Goal: Task Accomplishment & Management: Manage account settings

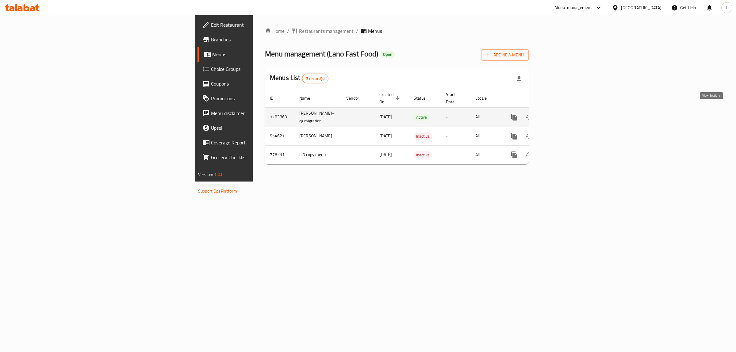
click at [562, 113] on icon "enhanced table" at bounding box center [557, 116] width 7 height 7
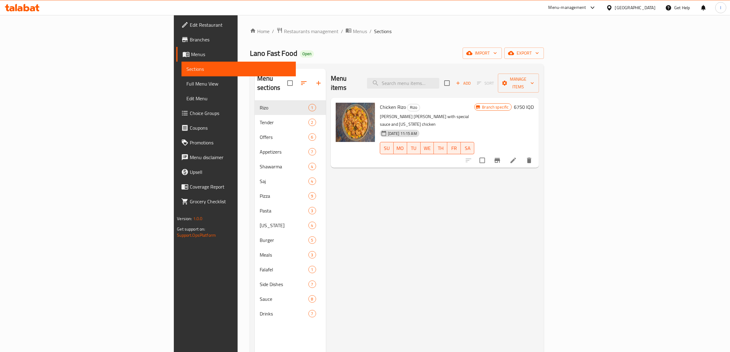
click at [190, 114] on span "Choice Groups" at bounding box center [240, 112] width 101 height 7
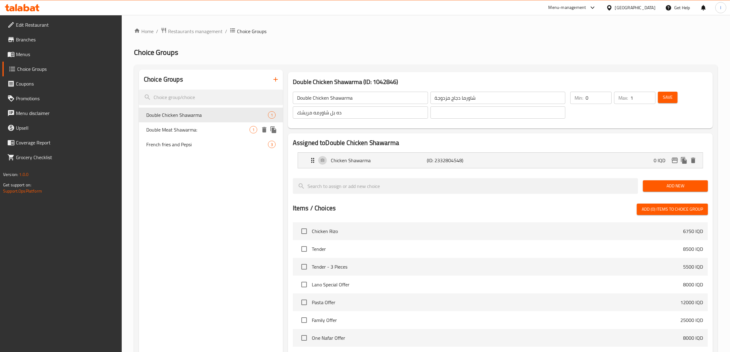
click at [209, 135] on div "Double Meat Shawarma: 1" at bounding box center [211, 129] width 144 height 15
type input "Double Meat Shawarma:"
type input "شاورما لحم دوبل:"
type input "دەبڵ شاورمەی گۆشت:"
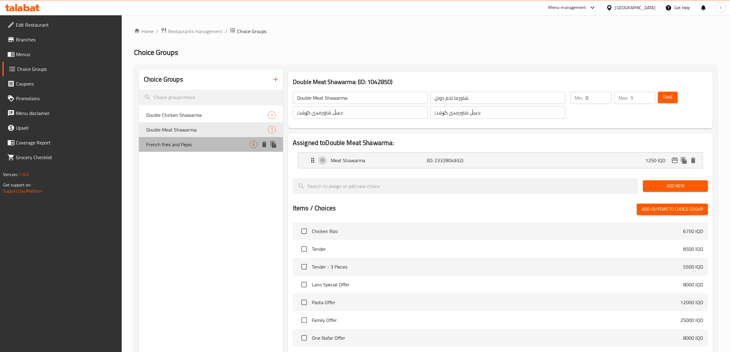
click at [202, 144] on span "French fries and Pepsi" at bounding box center [197, 144] width 103 height 7
type input "French fries and Pepsi"
type input "بطاطس مقلية وبيبسي"
type input "فینگەر و بیپسی"
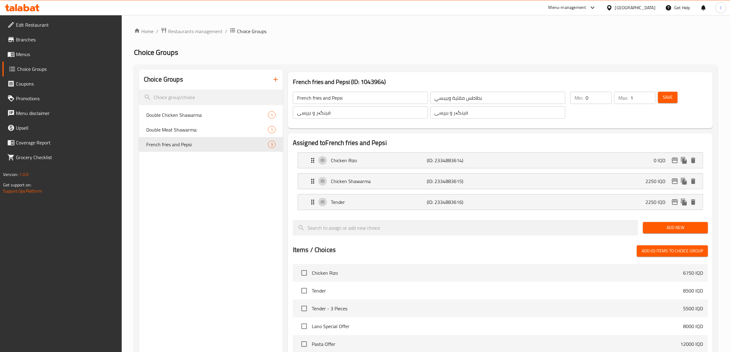
click at [26, 55] on span "Menus" at bounding box center [66, 54] width 101 height 7
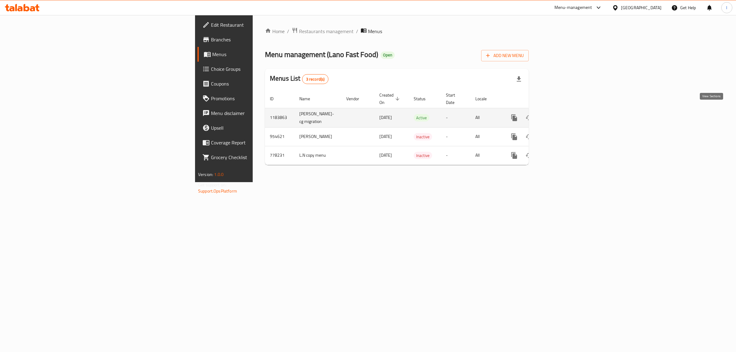
click at [562, 114] on icon "enhanced table" at bounding box center [557, 117] width 7 height 7
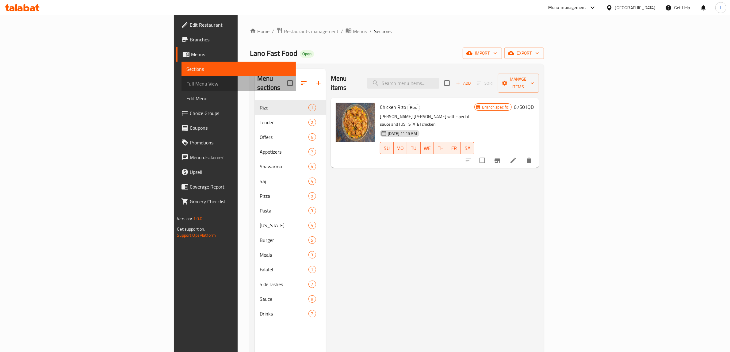
click at [186, 87] on span "Full Menu View" at bounding box center [238, 83] width 105 height 7
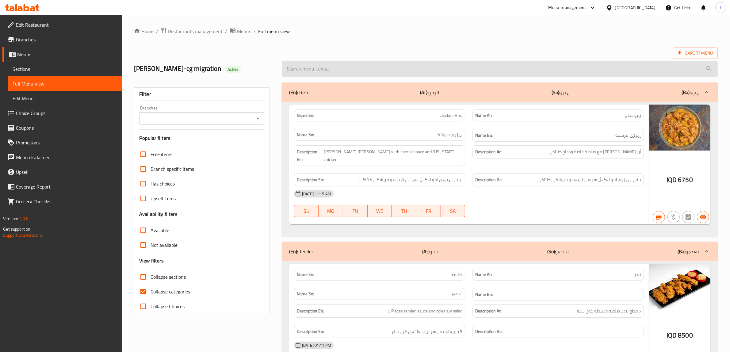
click at [453, 66] on input "search" at bounding box center [500, 69] width 436 height 16
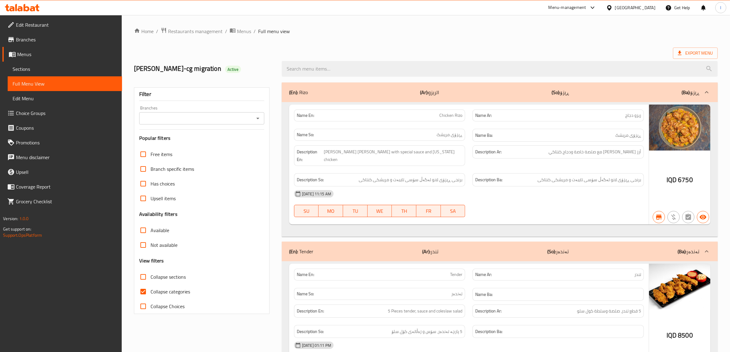
paste input "[PERSON_NAME]"
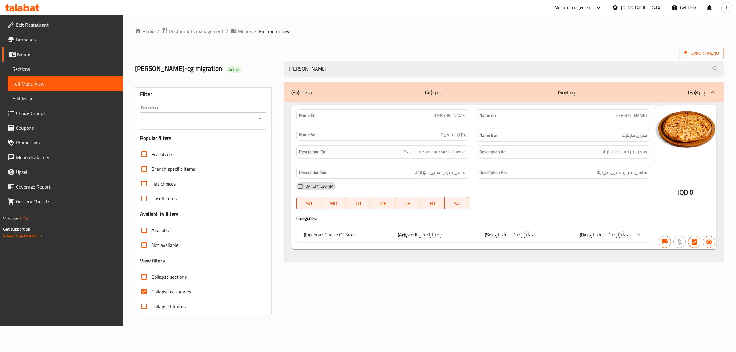
type input "[PERSON_NAME]"
click at [236, 126] on div "Filter Branches Branches Popular filters Free items Branch specific items Has c…" at bounding box center [203, 200] width 137 height 227
click at [235, 120] on input "Branches" at bounding box center [198, 118] width 112 height 9
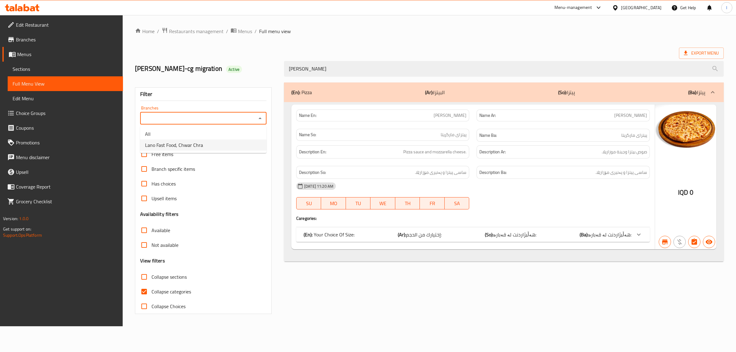
click at [195, 144] on span "Lano Fast Food, Chwar Chra" at bounding box center [174, 144] width 58 height 7
type input "Lano Fast Food, Chwar Chra"
click at [169, 293] on span "Collapse categories" at bounding box center [171, 291] width 40 height 7
click at [151, 293] on input "Collapse categories" at bounding box center [144, 291] width 15 height 15
checkbox input "false"
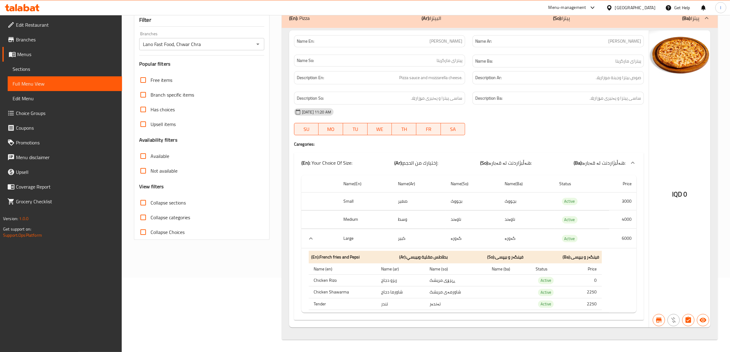
scroll to position [76, 0]
click at [45, 115] on span "Choice Groups" at bounding box center [66, 112] width 101 height 7
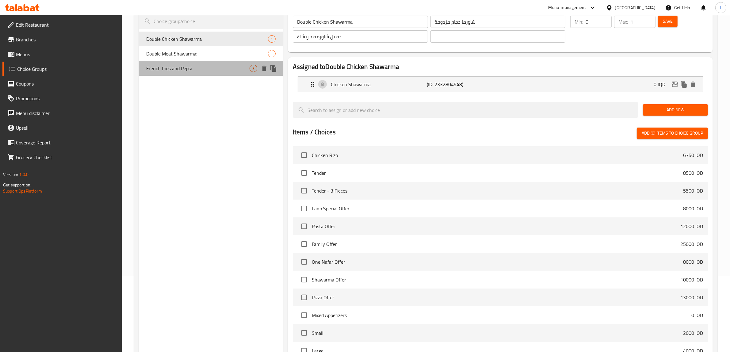
click at [186, 69] on span "French fries and Pepsi" at bounding box center [197, 68] width 103 height 7
type input "French fries and Pepsi"
type input "بطاطس مقلية وبيبسي"
type input "فینگەر و بیپسی"
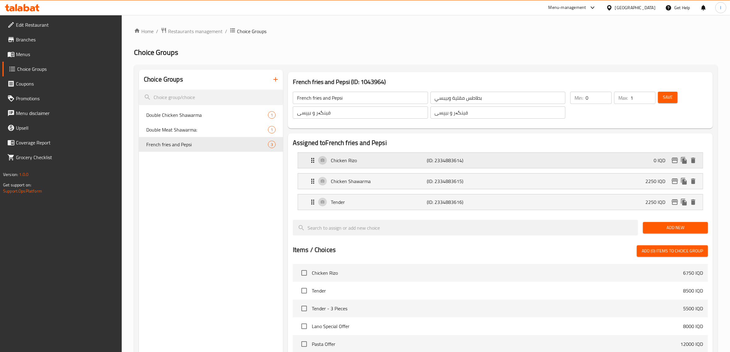
click at [411, 161] on p "Chicken Rizo" at bounding box center [379, 160] width 96 height 7
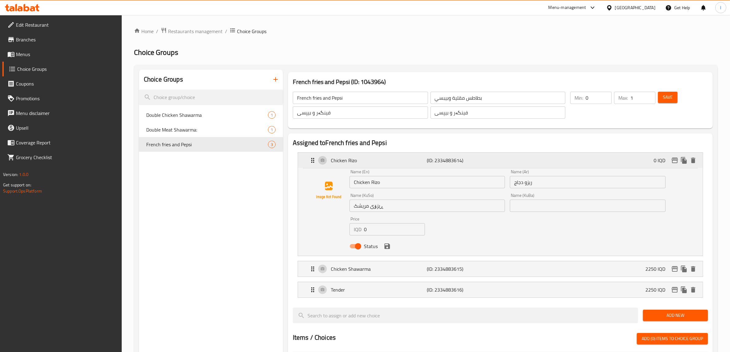
click at [411, 161] on p "Chicken Rizo" at bounding box center [379, 160] width 96 height 7
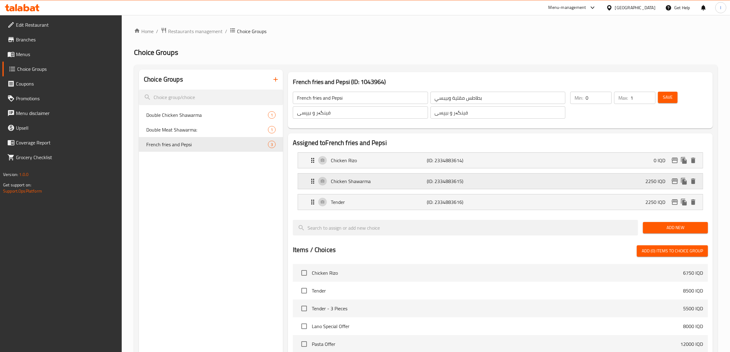
click at [404, 179] on p "Chicken Shawarma" at bounding box center [379, 180] width 96 height 7
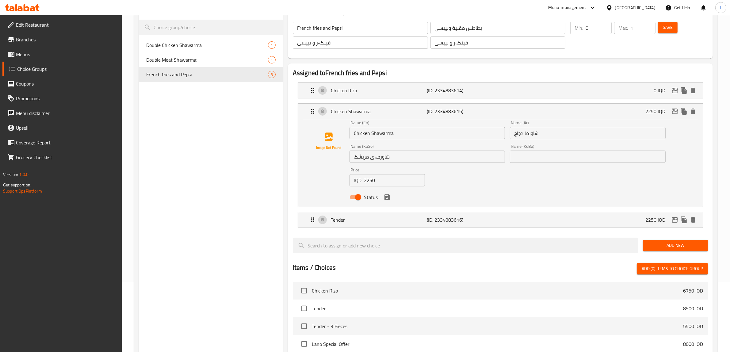
scroll to position [77, 0]
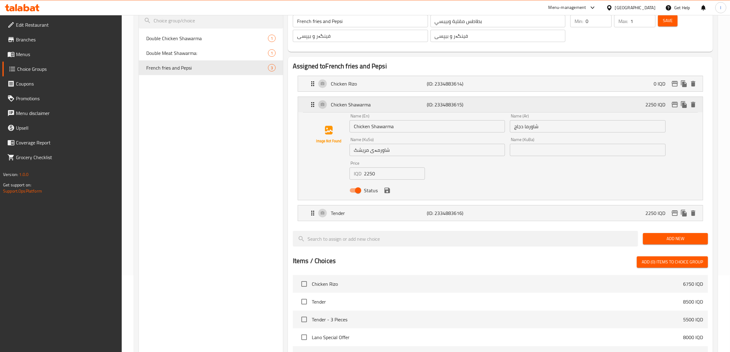
click at [410, 108] on p "Chicken Shawarma" at bounding box center [379, 104] width 96 height 7
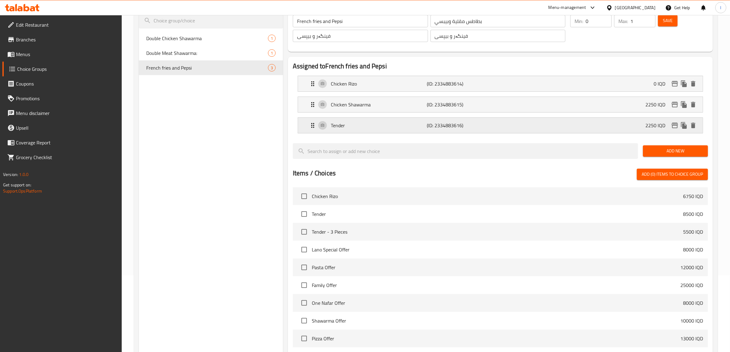
click at [407, 131] on div "Tender (ID: 2334883616) 2250 IQD" at bounding box center [502, 125] width 386 height 15
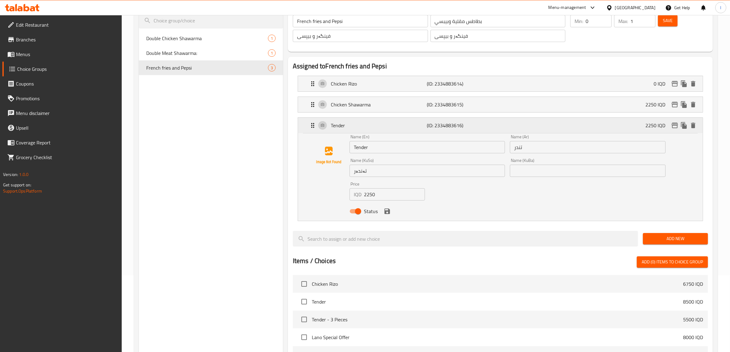
click at [408, 127] on p "Tender" at bounding box center [379, 125] width 96 height 7
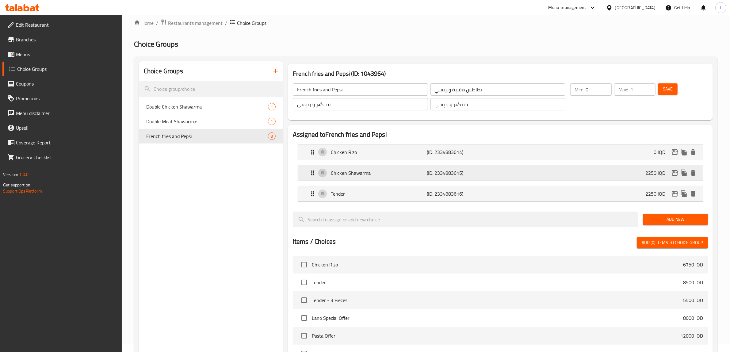
scroll to position [0, 0]
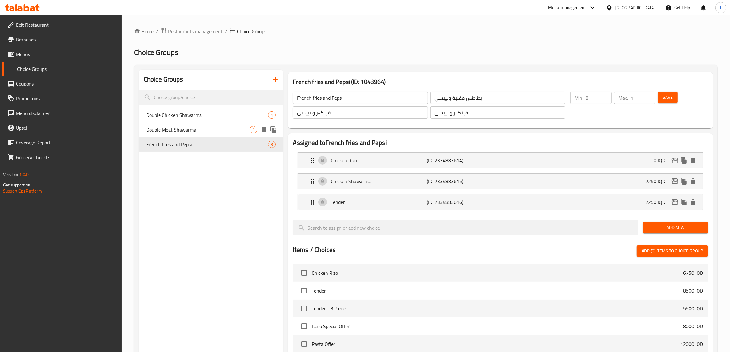
click at [187, 126] on span "Double Meat Shawarma:" at bounding box center [197, 129] width 103 height 7
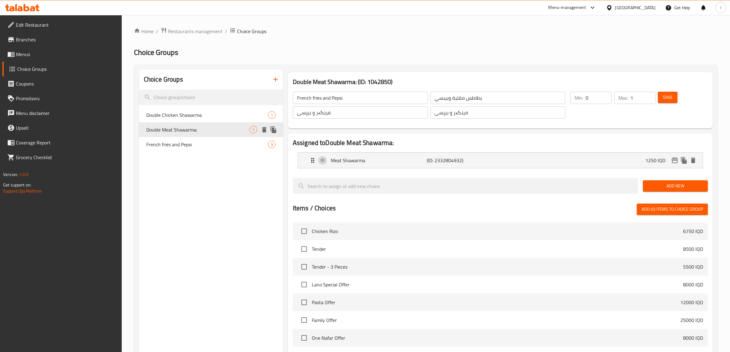
type input "Double Meat Shawarma:"
type input "شاورما لحم دوبل:"
type input "دەبڵ شاورمەی گۆشت:"
click at [195, 114] on span "Double Chicken Shawarma" at bounding box center [197, 114] width 103 height 7
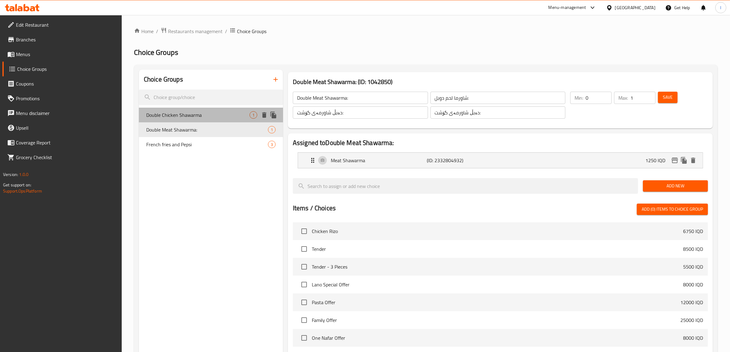
type input "Double Chicken Shawarma"
type input "شاورما دجاج مزدوجة"
type input "ده بل شاورمه مريشك"
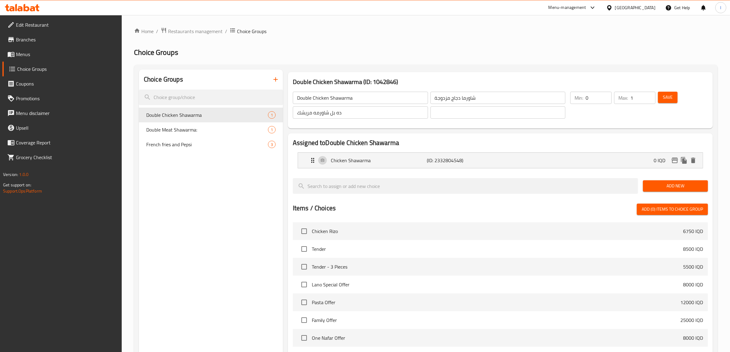
click at [26, 56] on span "Menus" at bounding box center [66, 54] width 101 height 7
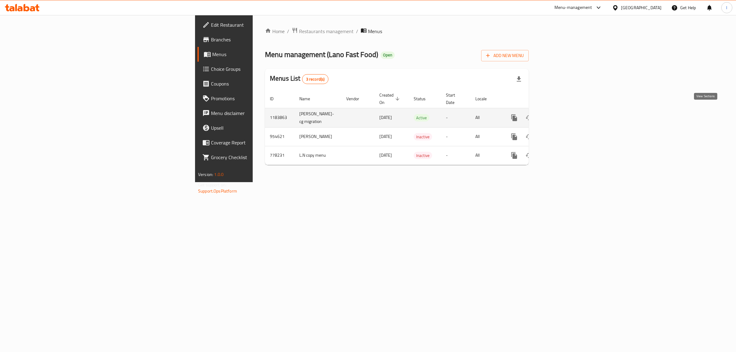
click at [562, 114] on icon "enhanced table" at bounding box center [557, 117] width 7 height 7
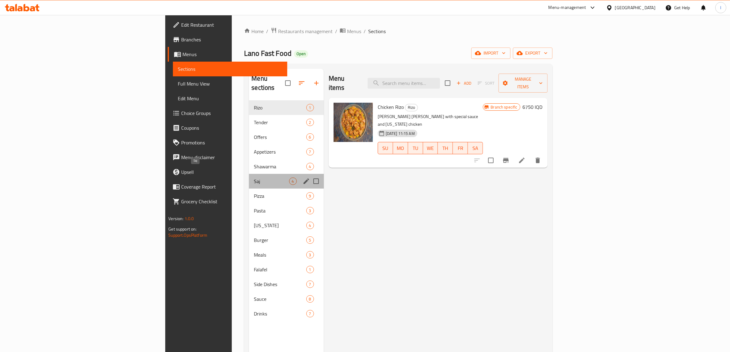
click at [254, 177] on span "Saj" at bounding box center [271, 180] width 35 height 7
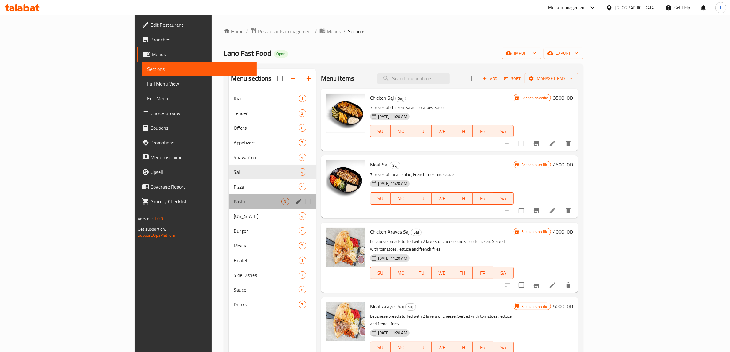
click at [229, 208] on div "Pasta 3" at bounding box center [272, 201] width 87 height 15
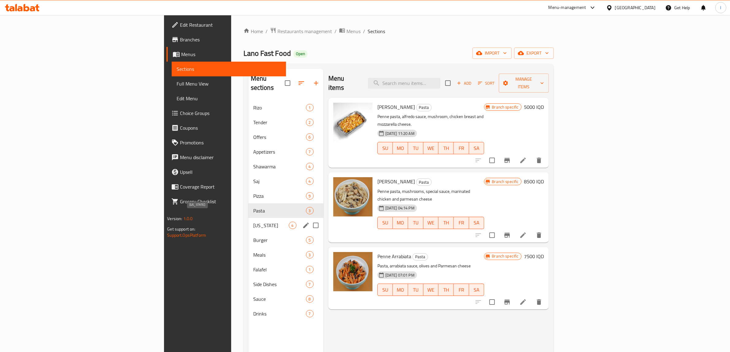
click at [253, 222] on span "[US_STATE]" at bounding box center [271, 225] width 36 height 7
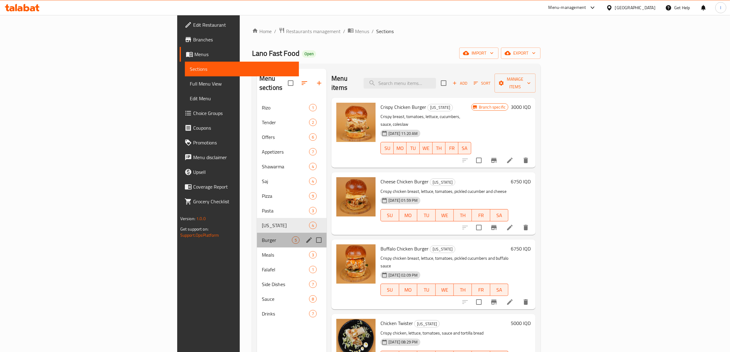
click at [257, 233] on div "Burger 5" at bounding box center [292, 240] width 70 height 15
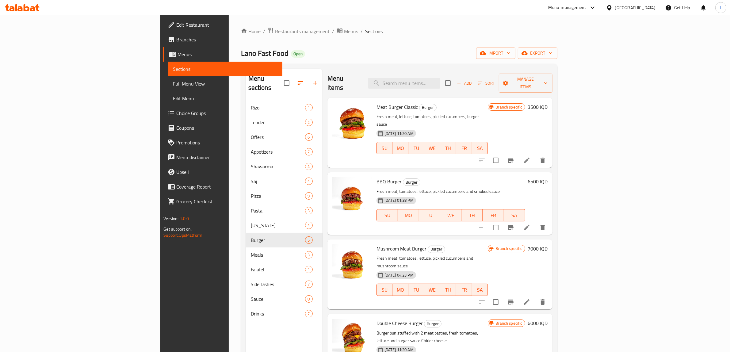
click at [173, 86] on span "Full Menu View" at bounding box center [225, 83] width 105 height 7
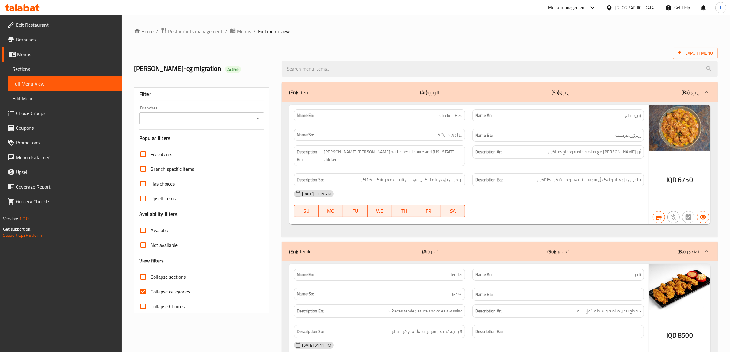
click at [185, 123] on div "Branches" at bounding box center [201, 118] width 125 height 12
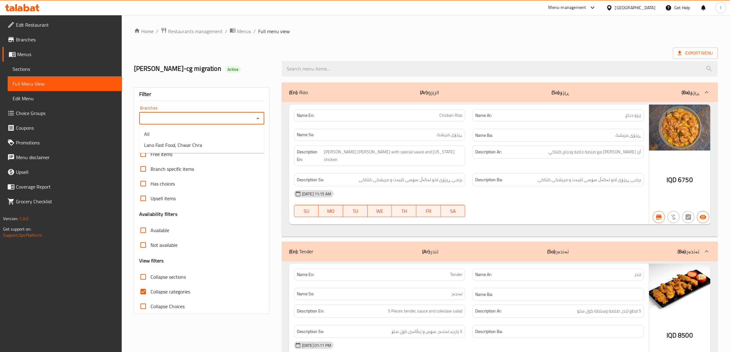
click at [194, 117] on input "Branches" at bounding box center [196, 118] width 111 height 9
click at [184, 146] on span "Lano Fast Food, Chwar Chra" at bounding box center [173, 144] width 58 height 7
type input "Lano Fast Food, Chwar Chra"
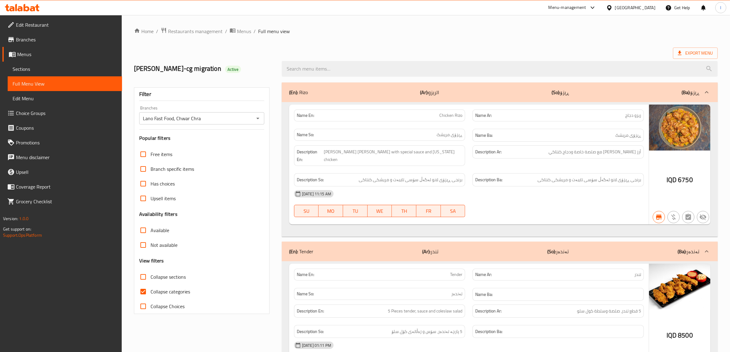
drag, startPoint x: 160, startPoint y: 289, endPoint x: 160, endPoint y: 283, distance: 6.2
click at [159, 289] on span "Collapse categories" at bounding box center [171, 291] width 40 height 7
click at [151, 289] on input "Collapse categories" at bounding box center [143, 291] width 15 height 15
checkbox input "false"
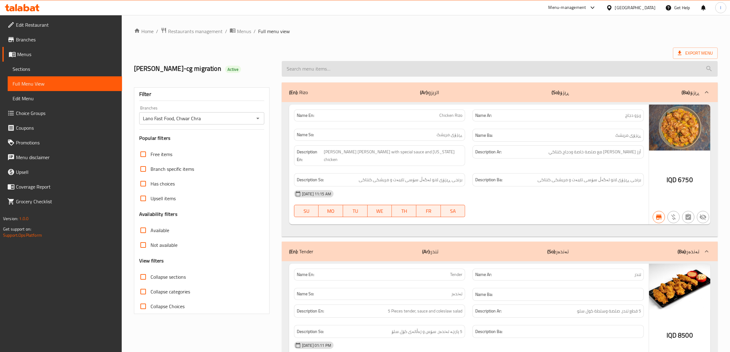
click at [374, 65] on input "search" at bounding box center [500, 69] width 436 height 16
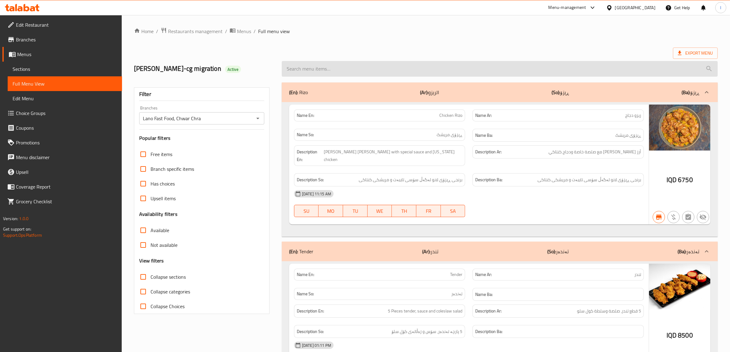
click at [339, 71] on input "search" at bounding box center [500, 69] width 436 height 16
click at [343, 66] on input "search" at bounding box center [500, 69] width 436 height 16
paste input "[PERSON_NAME]"
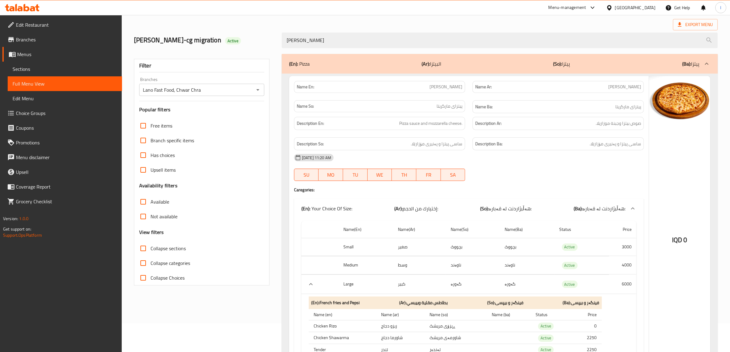
scroll to position [76, 0]
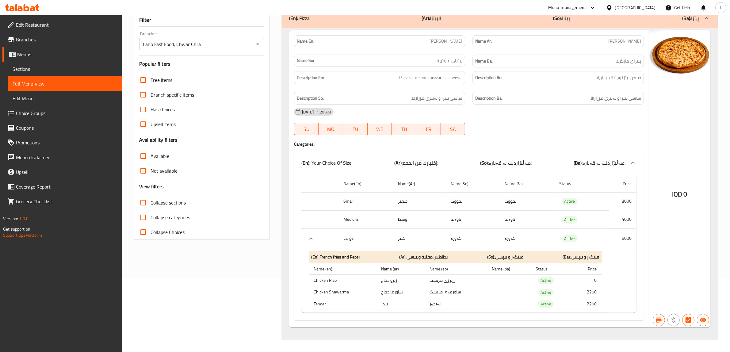
type input "[PERSON_NAME]"
click at [313, 235] on icon "expand row" at bounding box center [310, 238] width 7 height 7
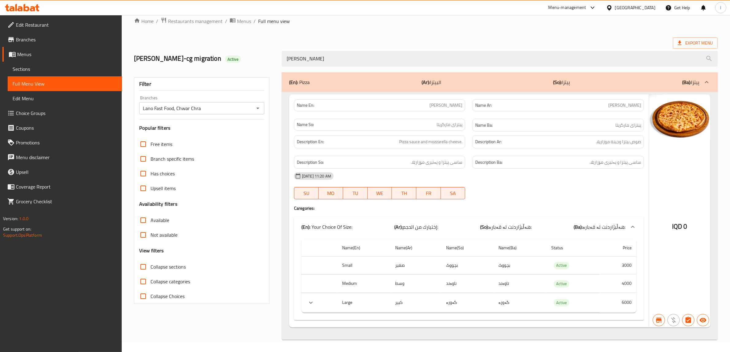
click at [310, 303] on icon "expand row" at bounding box center [311, 302] width 4 height 2
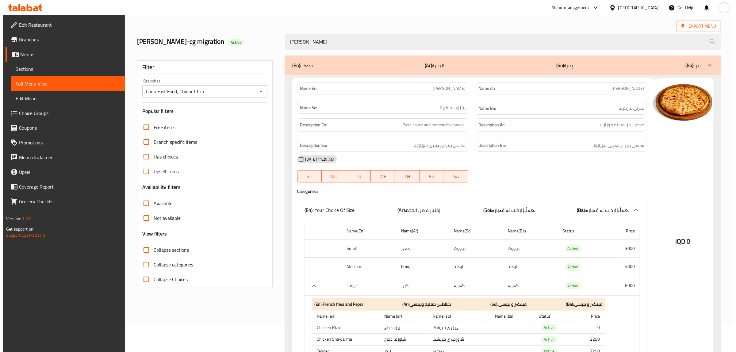
scroll to position [0, 0]
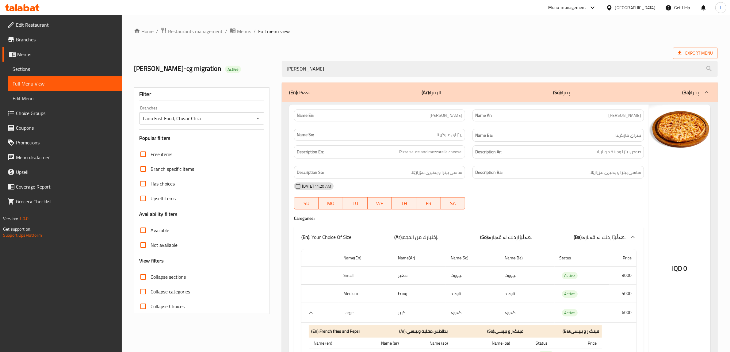
click at [586, 140] on div "Name Ba: پیتزای مارگریتا" at bounding box center [557, 135] width 171 height 13
click at [22, 67] on span "Sections" at bounding box center [65, 68] width 105 height 7
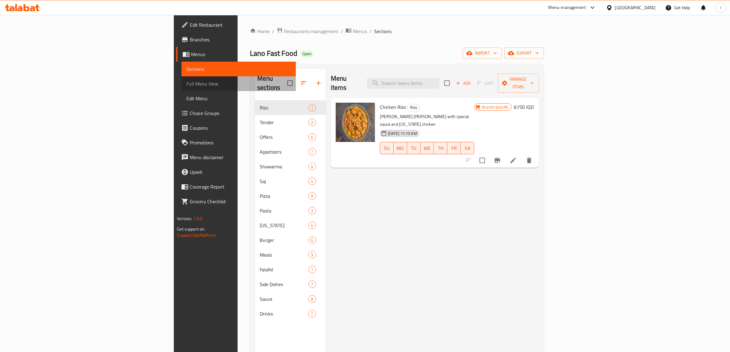
click at [186, 83] on span "Full Menu View" at bounding box center [238, 83] width 105 height 7
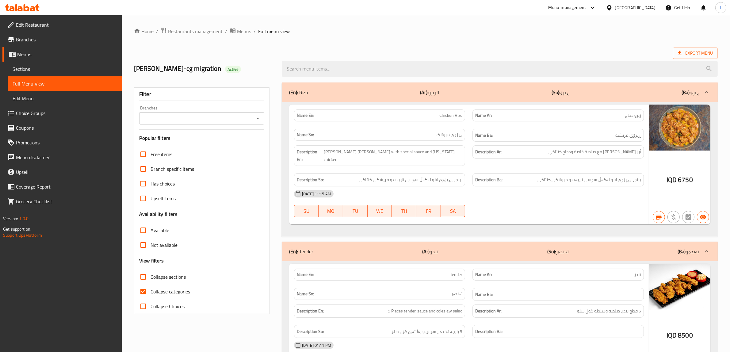
click at [180, 122] on input "Branches" at bounding box center [196, 118] width 111 height 9
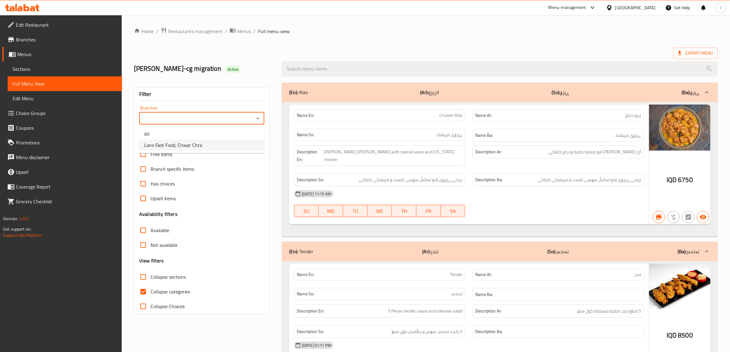
drag, startPoint x: 178, startPoint y: 143, endPoint x: 171, endPoint y: 279, distance: 136.6
click at [178, 143] on span "Lano Fast Food, Chwar Chra" at bounding box center [173, 144] width 58 height 7
type input "Lano Fast Food, Chwar Chra"
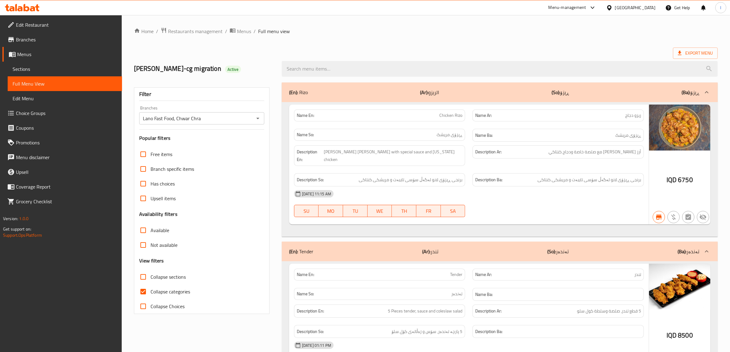
click at [163, 290] on span "Collapse categories" at bounding box center [171, 291] width 40 height 7
click at [151, 290] on input "Collapse categories" at bounding box center [143, 291] width 15 height 15
checkbox input "false"
click at [142, 278] on input "Collapse sections" at bounding box center [143, 276] width 15 height 15
checkbox input "true"
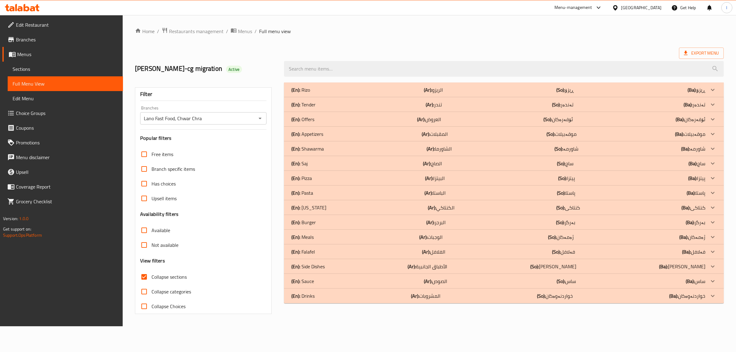
click at [317, 178] on div "(En): Pizza (Ar): البيتزا (So): پیتزا (Ba): پیتزا" at bounding box center [498, 177] width 414 height 7
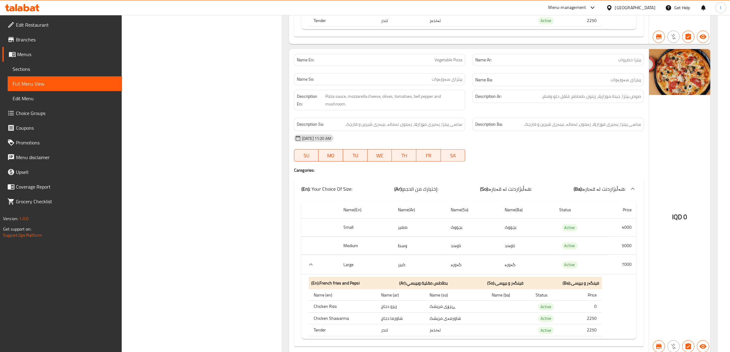
scroll to position [589, 0]
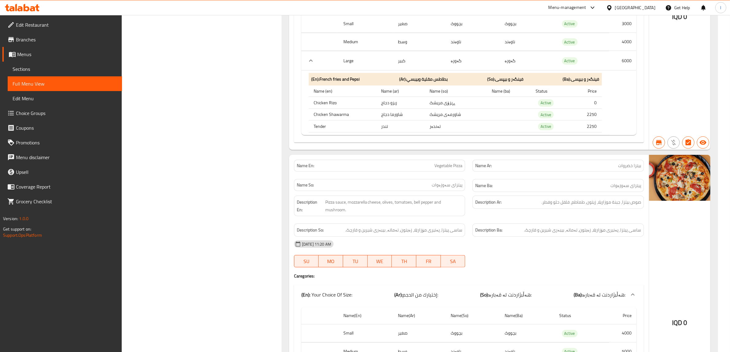
click at [434, 168] on span "Vegetable Pizza" at bounding box center [448, 165] width 28 height 6
copy span "Vegetable Pizza"
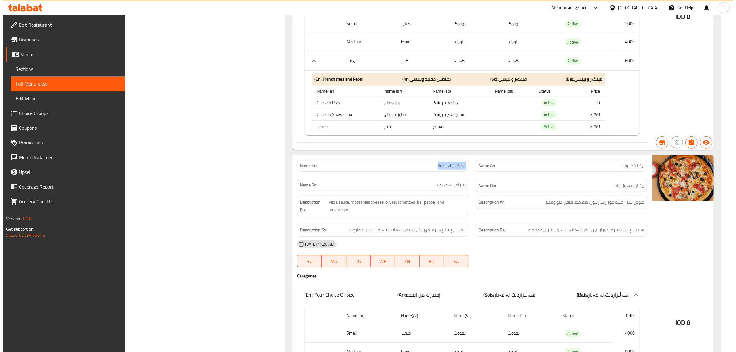
scroll to position [0, 0]
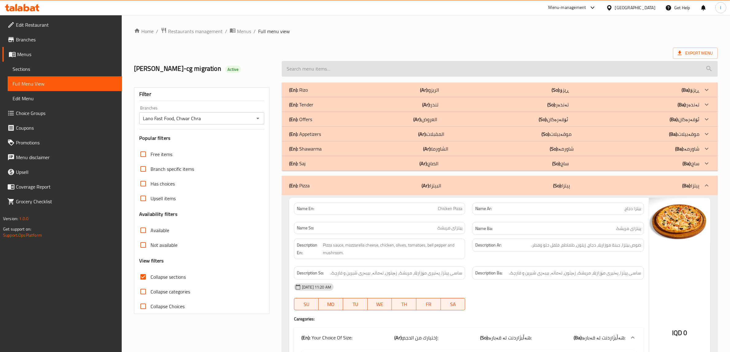
click at [387, 69] on div at bounding box center [499, 68] width 443 height 23
click at [379, 67] on input "search" at bounding box center [500, 69] width 436 height 16
paste input "Vegetable Pizza"
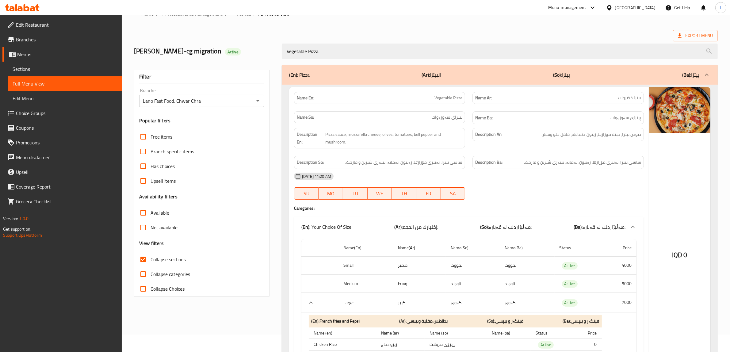
scroll to position [11, 0]
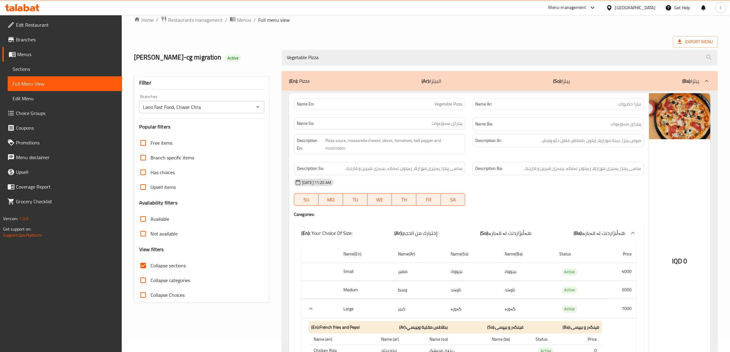
drag, startPoint x: 307, startPoint y: 56, endPoint x: 135, endPoint y: 36, distance: 173.7
click at [136, 41] on div "Home / Restaurants management / Menus / Full menu view Export Menu [PERSON_NAME…" at bounding box center [426, 213] width 584 height 394
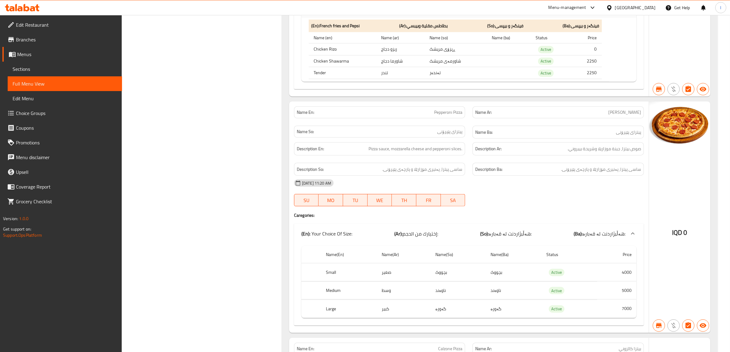
scroll to position [893, 0]
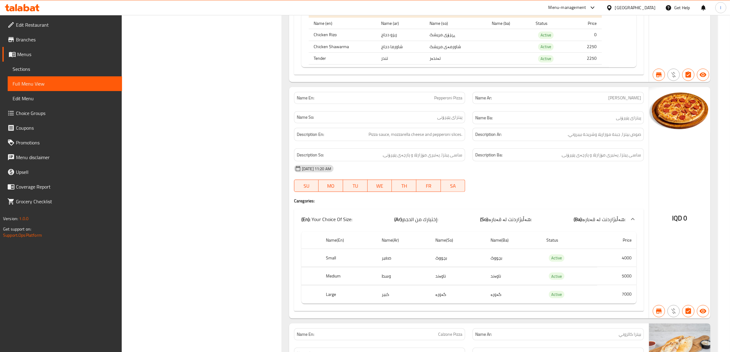
click at [447, 101] on span "Pepperoni Pizza" at bounding box center [448, 98] width 28 height 6
click at [445, 101] on span "Pepperoni Pizza" at bounding box center [448, 98] width 28 height 6
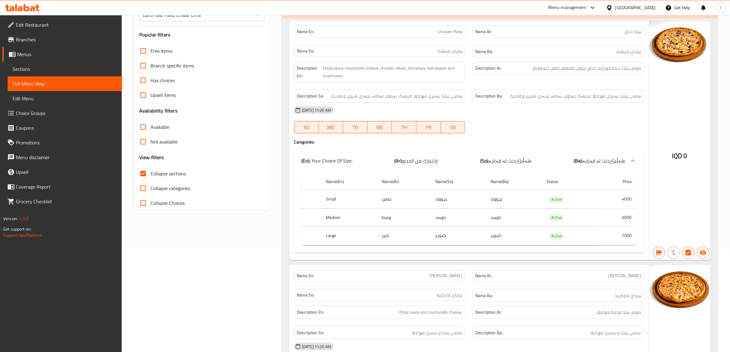
scroll to position [0, 0]
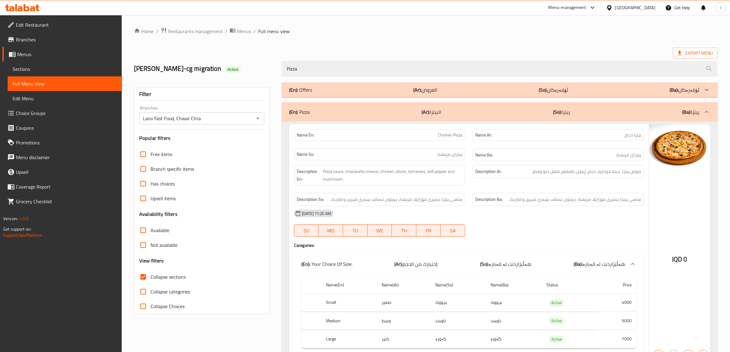
drag, startPoint x: 257, startPoint y: 62, endPoint x: 92, endPoint y: 60, distance: 165.5
paste input "Pepperoni"
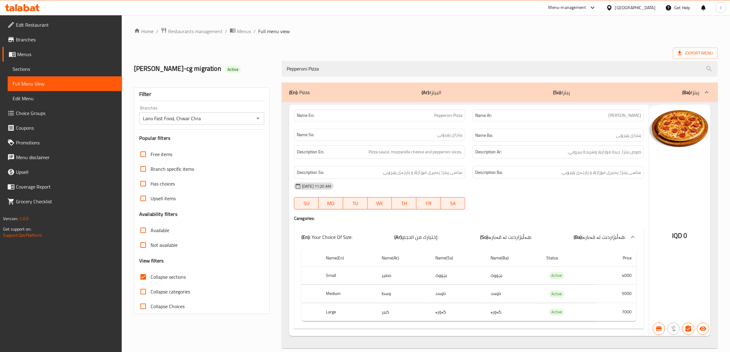
type input "Pepperoni Pizza"
click at [245, 121] on input "Lano Fast Food, Chwar Chra" at bounding box center [196, 118] width 111 height 9
click at [259, 115] on icon "Open" at bounding box center [257, 118] width 7 height 7
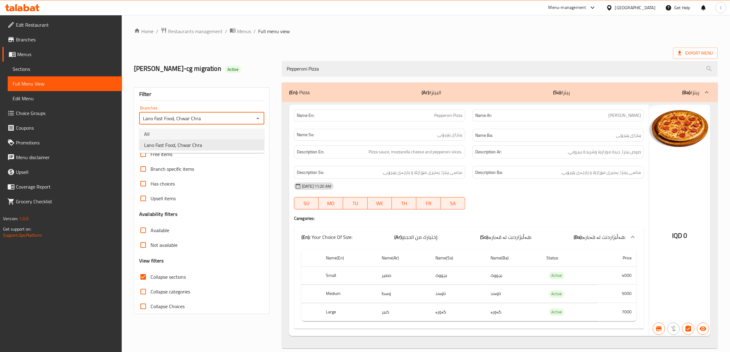
click at [221, 129] on li "All" at bounding box center [201, 133] width 125 height 11
click at [251, 120] on input "All" at bounding box center [196, 118] width 111 height 9
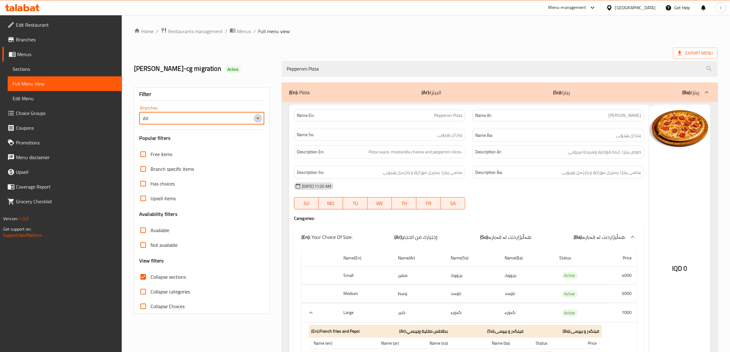
click at [259, 118] on icon "Open" at bounding box center [257, 118] width 7 height 7
click at [220, 143] on li "Lano Fast Food, Chwar Chra" at bounding box center [201, 144] width 125 height 11
type input "Lano Fast Food, Chwar Chra"
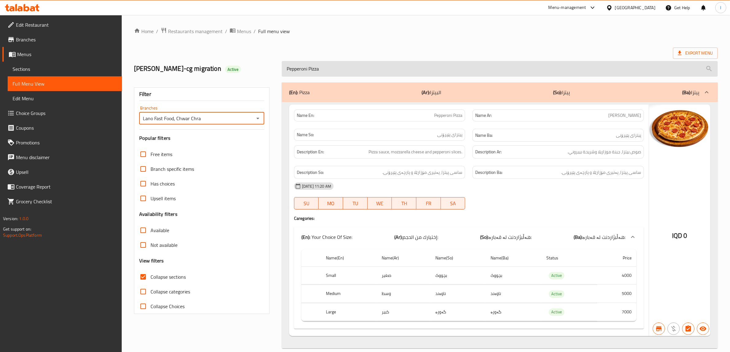
click at [358, 73] on input "Pepperoni Pizza" at bounding box center [500, 69] width 436 height 16
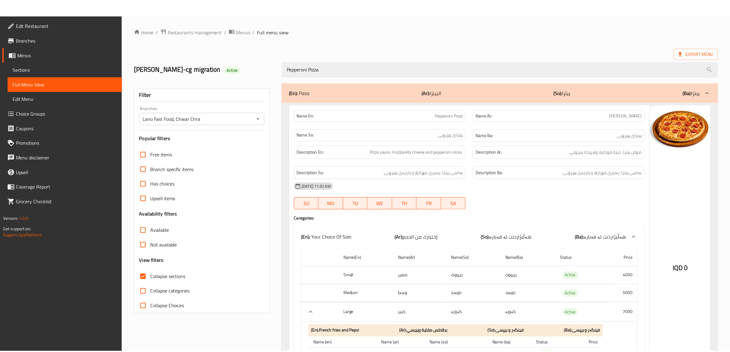
scroll to position [76, 0]
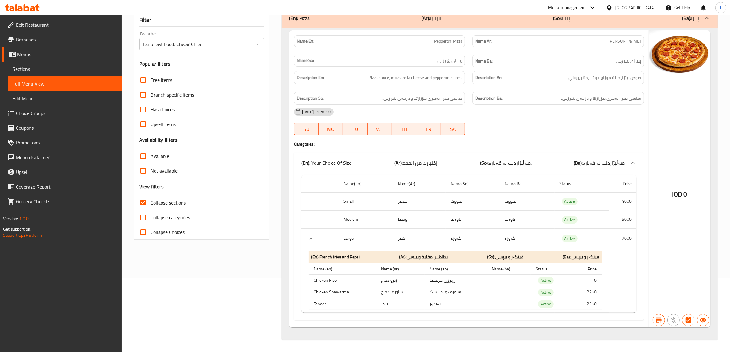
click at [35, 71] on span "Sections" at bounding box center [65, 68] width 105 height 7
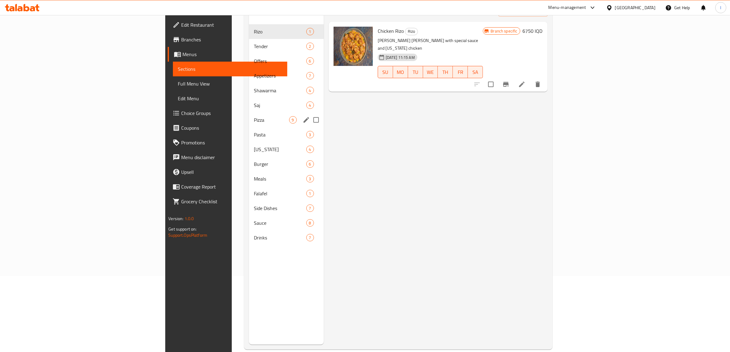
click at [249, 115] on div "Pizza 9" at bounding box center [286, 119] width 74 height 15
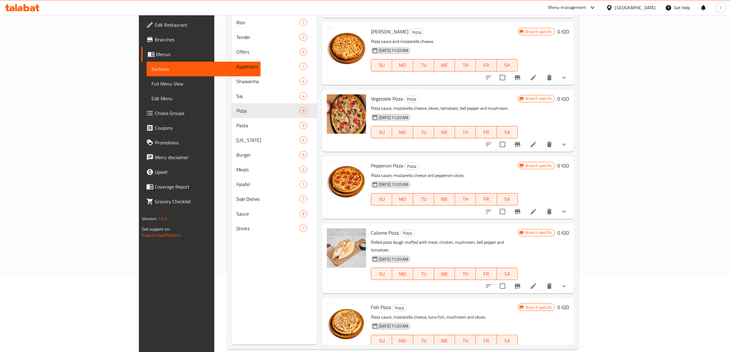
scroll to position [115, 0]
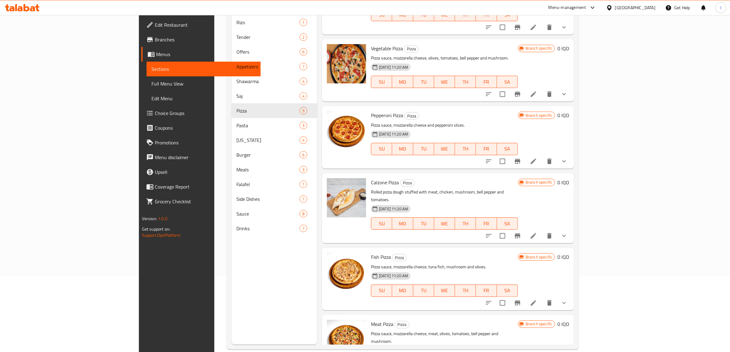
click at [371, 178] on span "Calzone Pizza" at bounding box center [385, 182] width 28 height 9
copy h6 "Calzone Pizza"
click at [151, 84] on span "Full Menu View" at bounding box center [203, 83] width 105 height 7
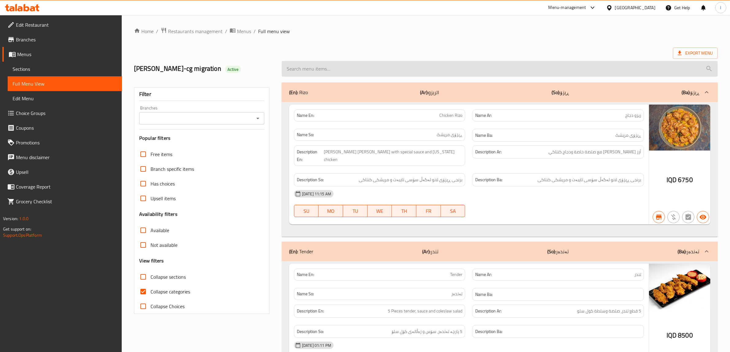
drag, startPoint x: 357, startPoint y: 68, endPoint x: 354, endPoint y: 71, distance: 4.1
click at [356, 68] on input "search" at bounding box center [500, 69] width 436 height 16
paste input "Calzone Pizza"
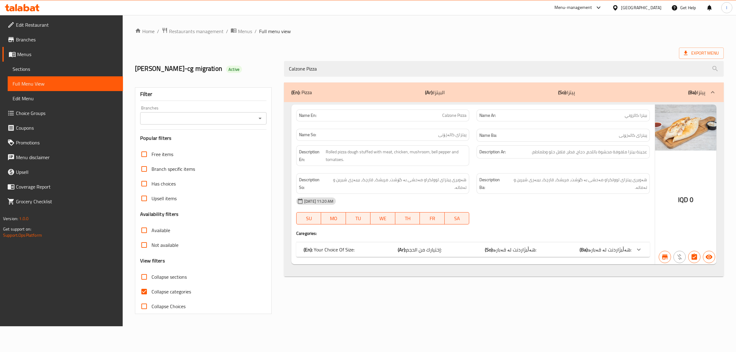
type input "Calzone Pizza"
click at [236, 115] on input "Branches" at bounding box center [198, 118] width 112 height 9
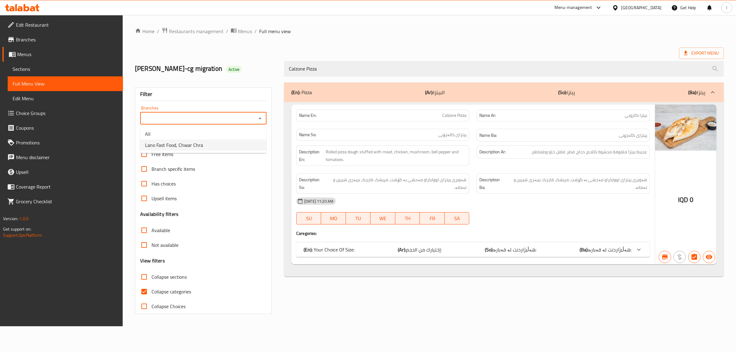
click at [220, 150] on li "Lano Fast Food, Chwar Chra" at bounding box center [203, 144] width 126 height 11
type input "Lano Fast Food, Chwar Chra"
click at [173, 292] on span "Collapse categories" at bounding box center [171, 291] width 40 height 7
click at [151, 292] on input "Collapse categories" at bounding box center [144, 291] width 15 height 15
checkbox input "false"
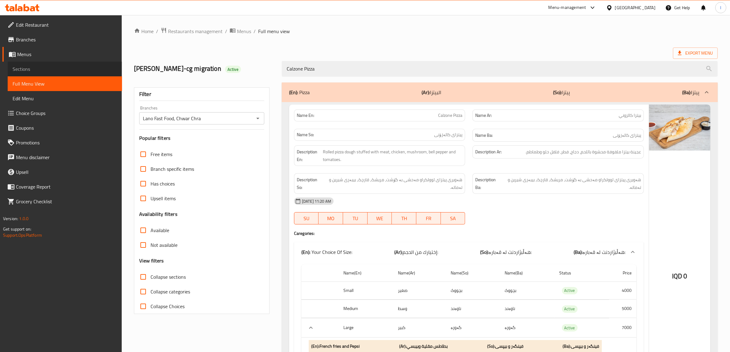
click at [25, 74] on link "Sections" at bounding box center [65, 69] width 114 height 15
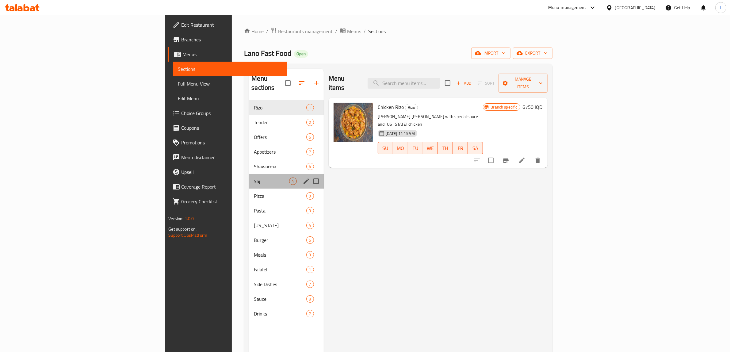
click at [249, 177] on div "Saj 4" at bounding box center [286, 181] width 74 height 15
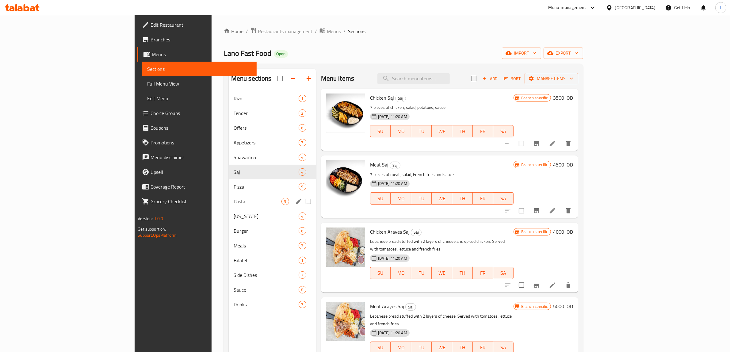
click at [234, 199] on span "Pasta" at bounding box center [258, 201] width 48 height 7
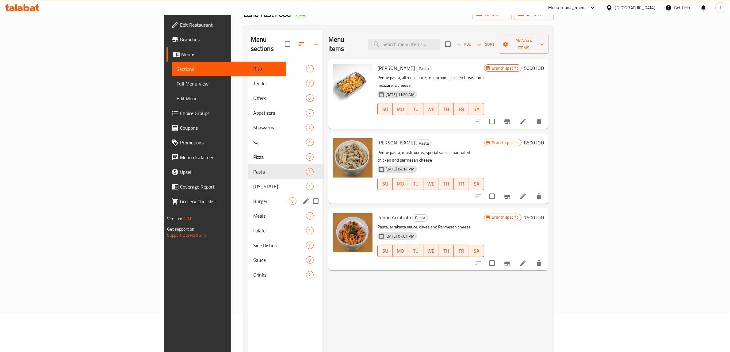
scroll to position [77, 0]
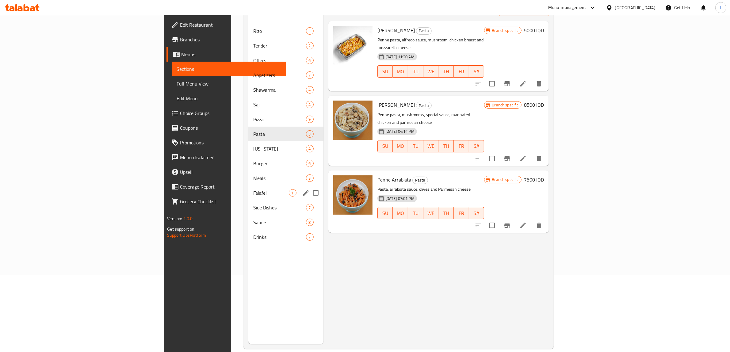
click at [253, 174] on span "Meals" at bounding box center [279, 177] width 53 height 7
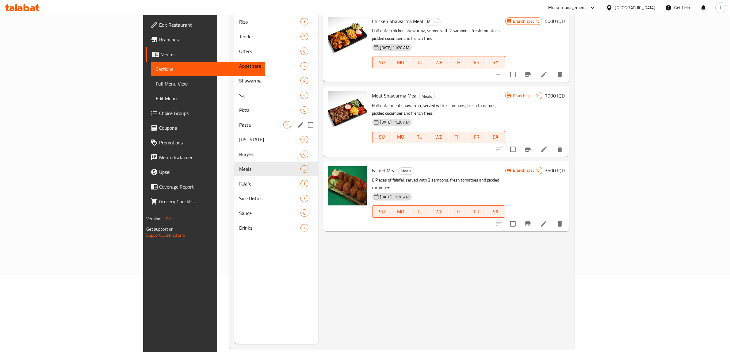
click at [234, 120] on div "Pasta 3" at bounding box center [276, 124] width 84 height 15
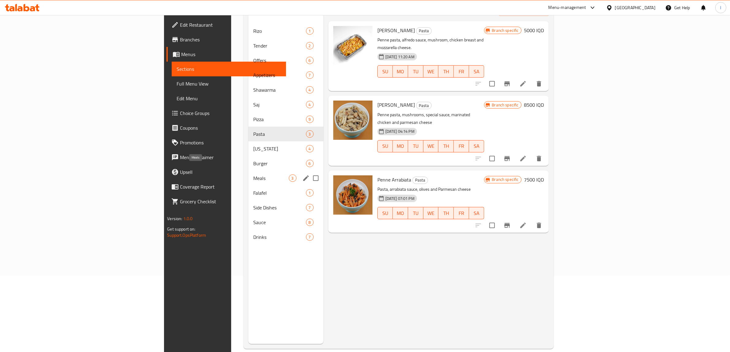
click at [253, 174] on span "Meals" at bounding box center [271, 177] width 36 height 7
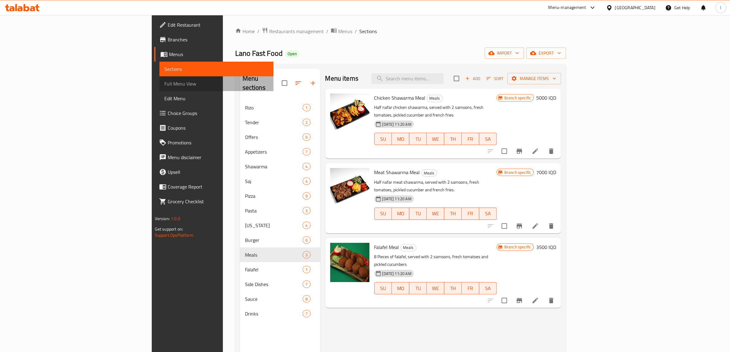
click at [159, 89] on link "Full Menu View" at bounding box center [216, 83] width 114 height 15
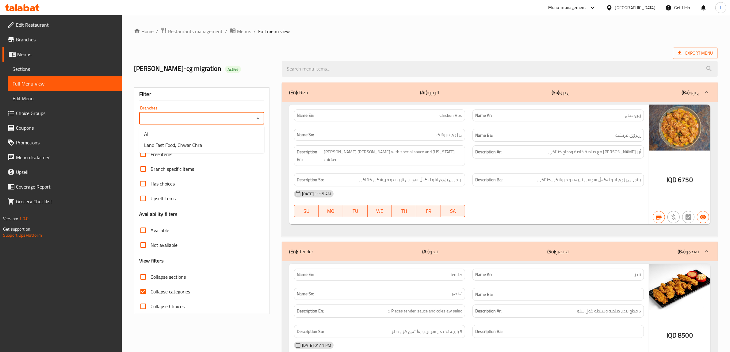
click at [230, 120] on input "Branches" at bounding box center [196, 118] width 111 height 9
click at [199, 139] on li "Lano Fast Food, Chwar Chra" at bounding box center [201, 144] width 125 height 11
type input "Lano Fast Food, Chwar Chra"
click at [157, 288] on span "Collapse categories" at bounding box center [171, 291] width 40 height 7
click at [151, 288] on input "Collapse categories" at bounding box center [143, 291] width 15 height 15
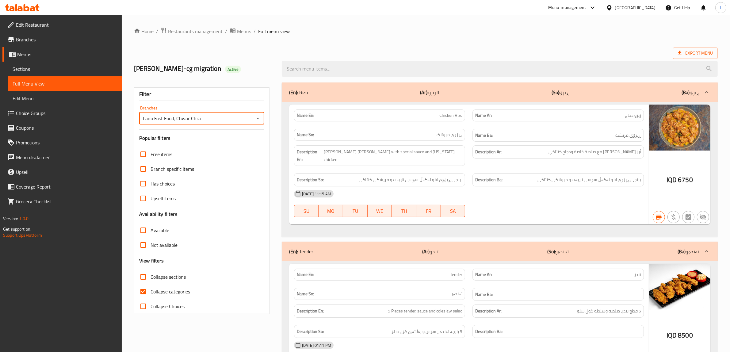
checkbox input "false"
click at [142, 280] on input "Collapse sections" at bounding box center [143, 276] width 15 height 15
checkbox input "true"
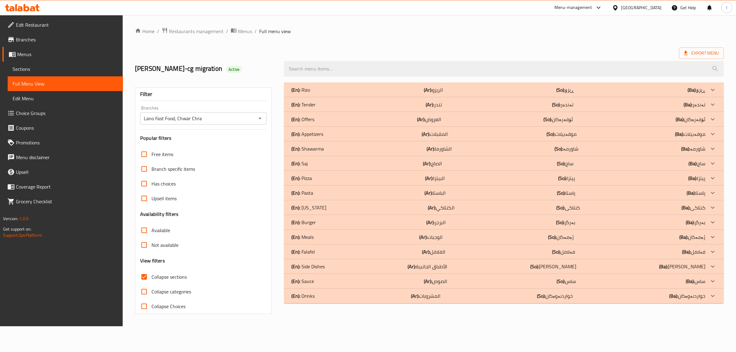
click at [314, 177] on div "(En): Pizza (Ar): البيتزا (So): پیتزا (Ba): پیتزا" at bounding box center [498, 177] width 414 height 7
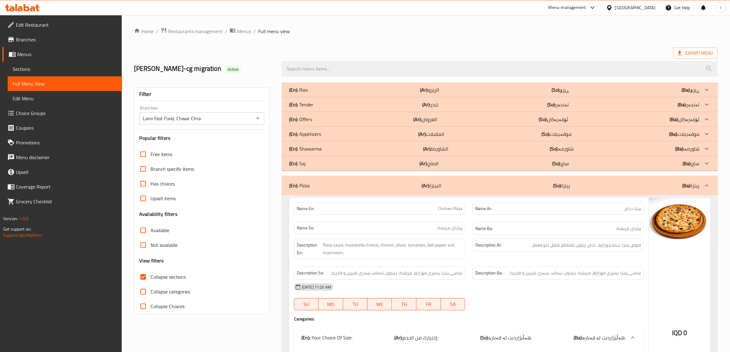
click at [30, 63] on link "Sections" at bounding box center [65, 69] width 114 height 15
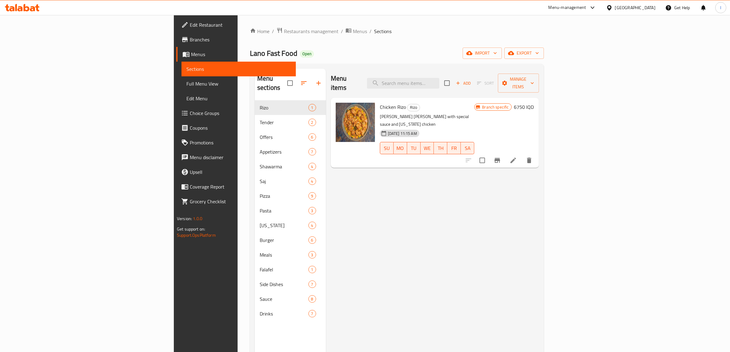
click at [181, 75] on link "Sections" at bounding box center [238, 69] width 114 height 15
click at [186, 80] on span "Full Menu View" at bounding box center [238, 83] width 105 height 7
